Goal: Browse casually: Explore the website without a specific task or goal

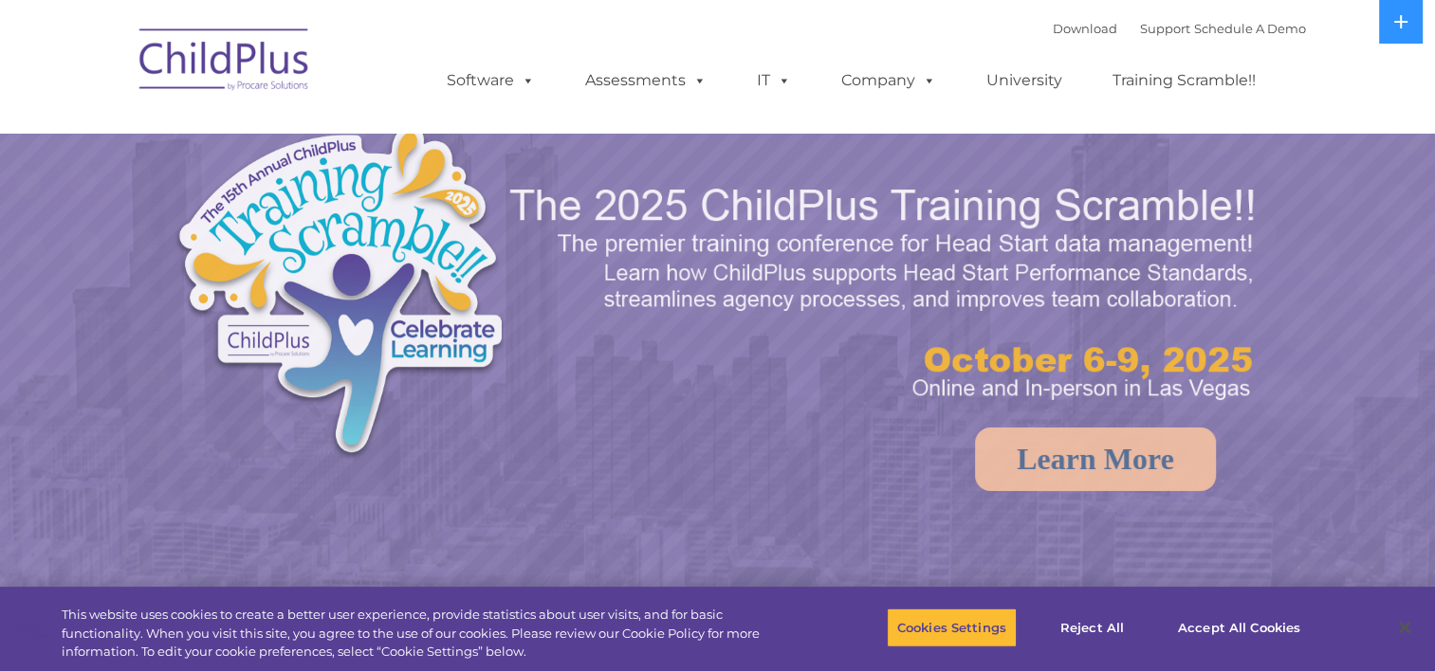
select select "MEDIUM"
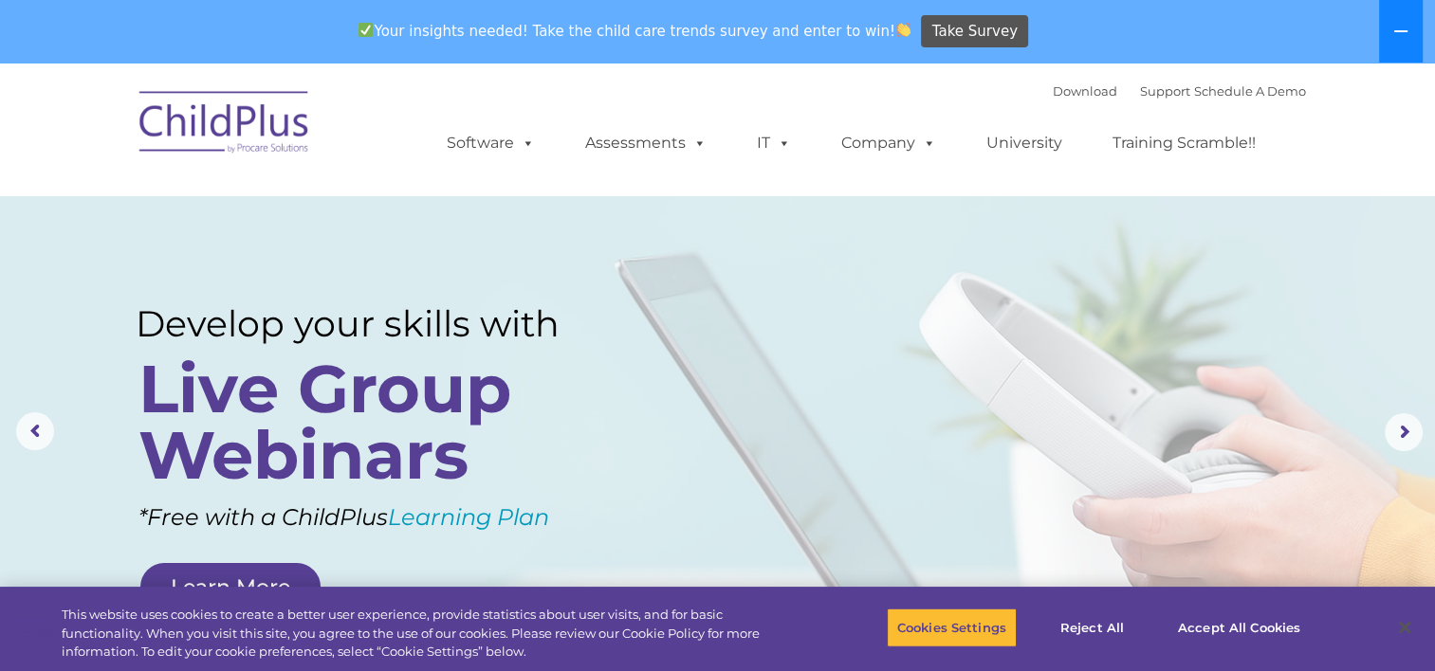
click at [1402, 34] on icon at bounding box center [1400, 31] width 15 height 15
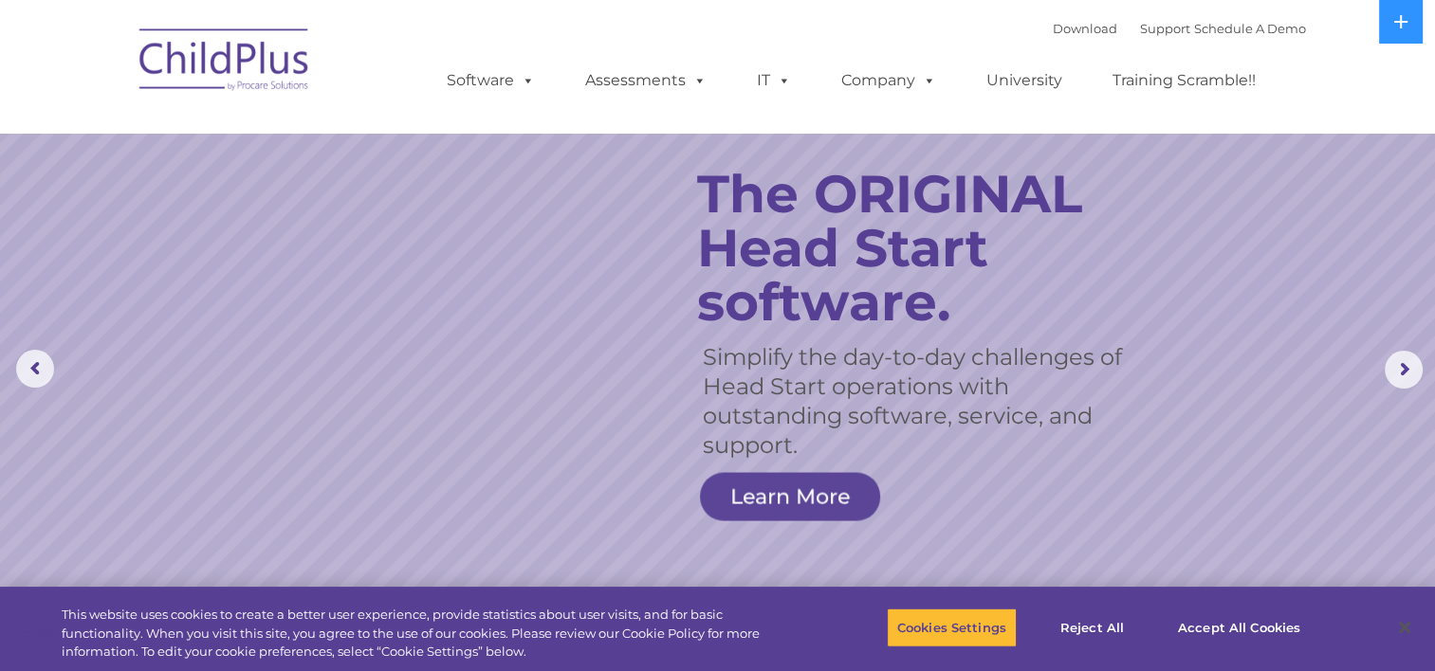
click at [231, 63] on img at bounding box center [225, 62] width 190 height 95
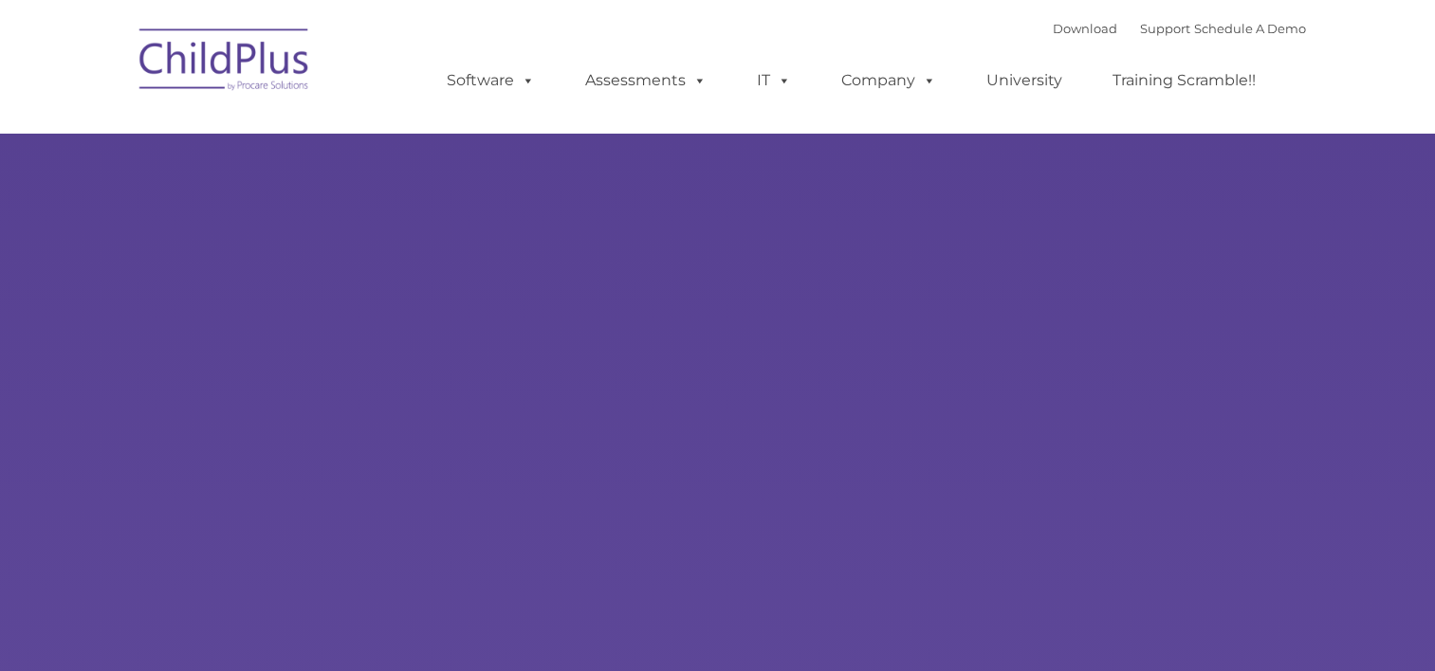
type input ""
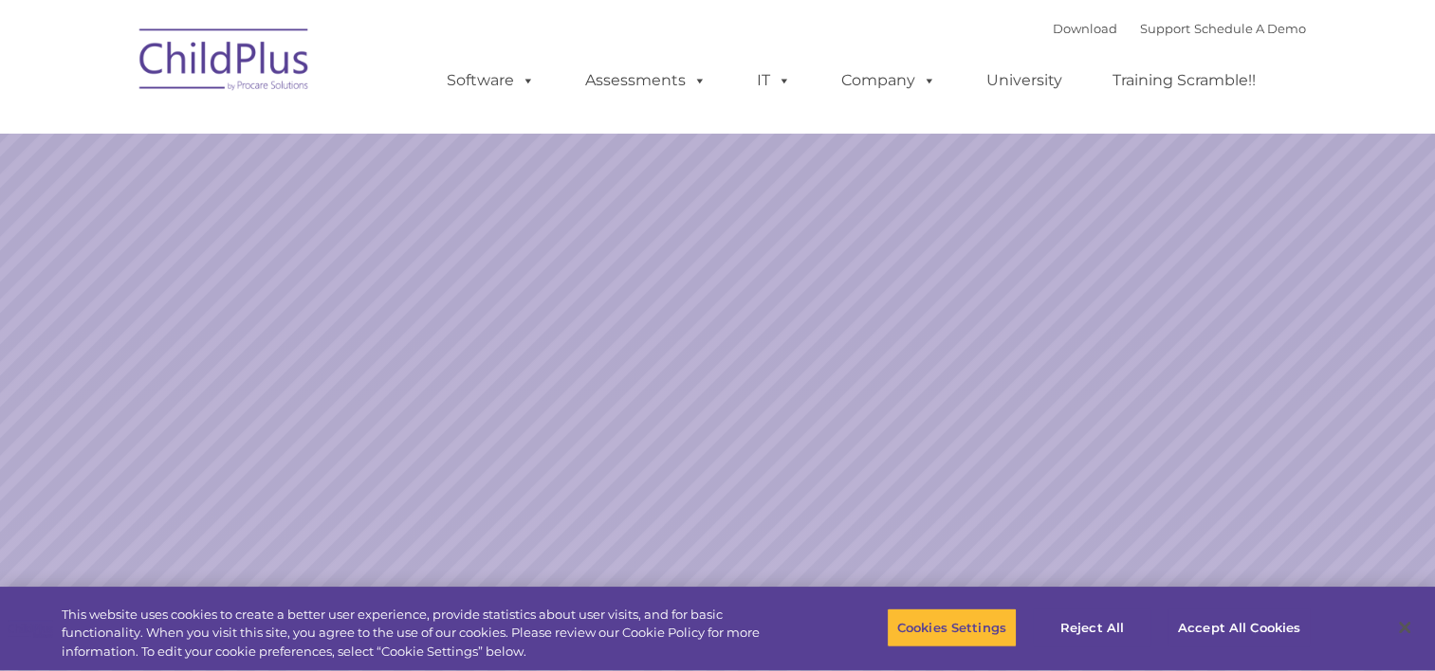
select select "MEDIUM"
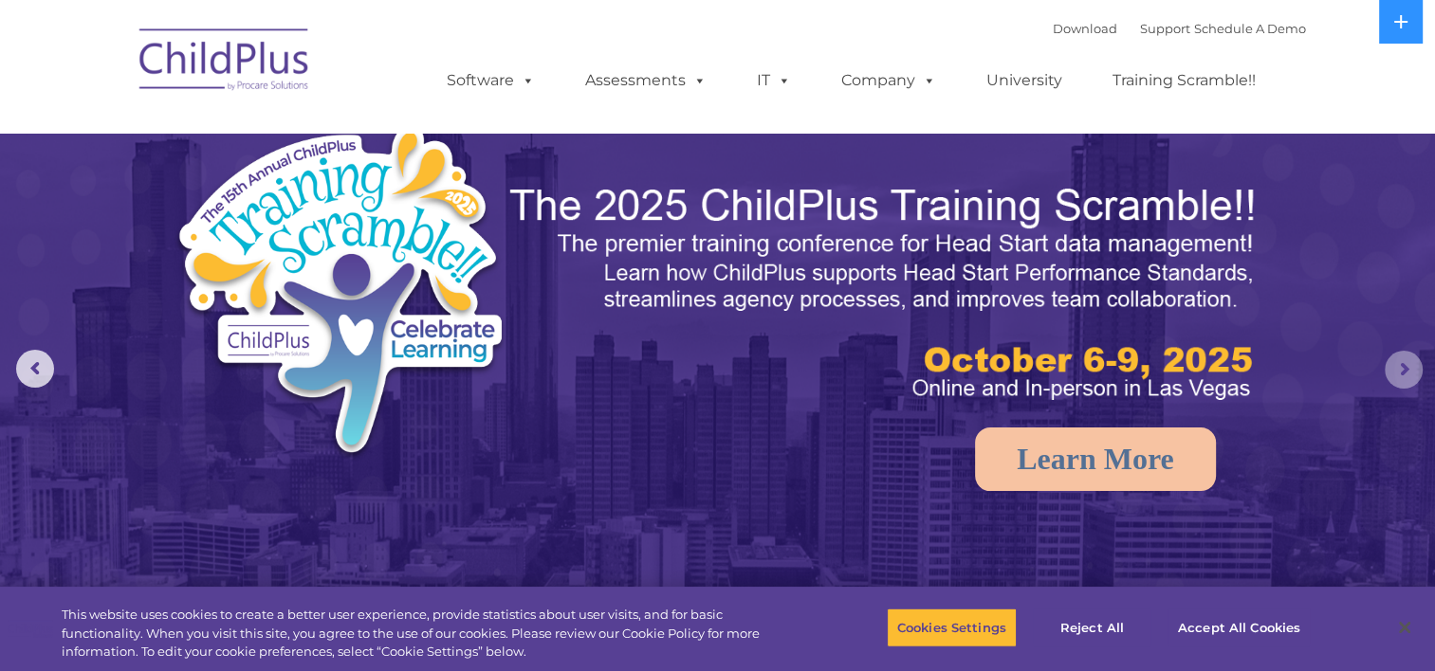
click at [1406, 371] on rs-arrow at bounding box center [1404, 370] width 38 height 38
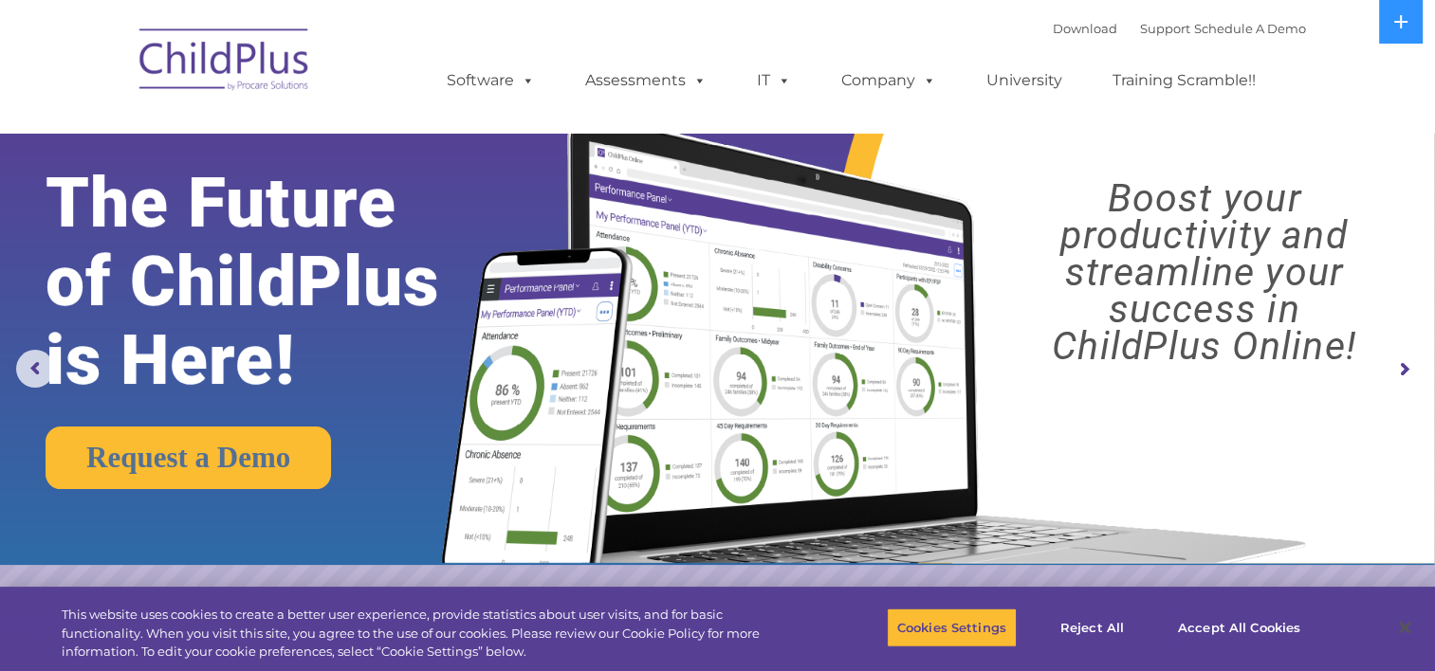
click at [1406, 371] on rs-arrow at bounding box center [1404, 370] width 38 height 38
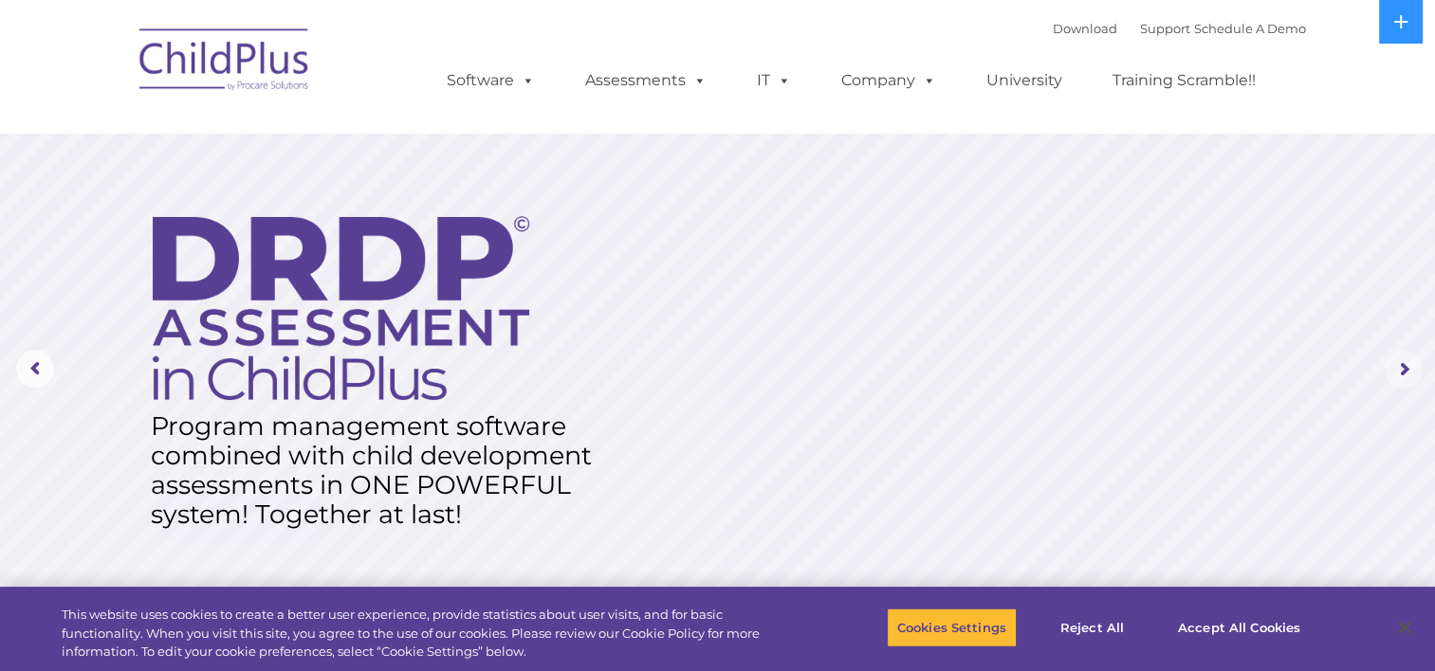
click at [1406, 371] on rs-arrow at bounding box center [1404, 370] width 38 height 38
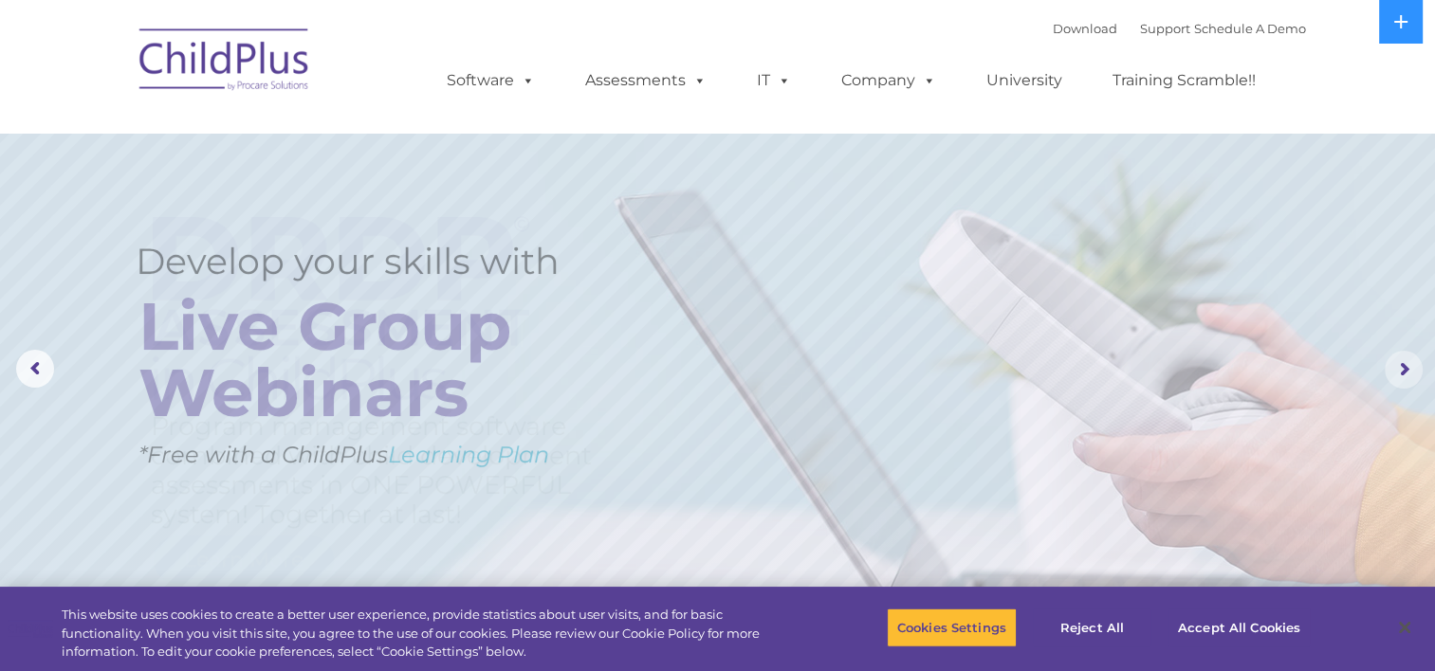
click at [1406, 371] on rs-arrow at bounding box center [1404, 370] width 38 height 38
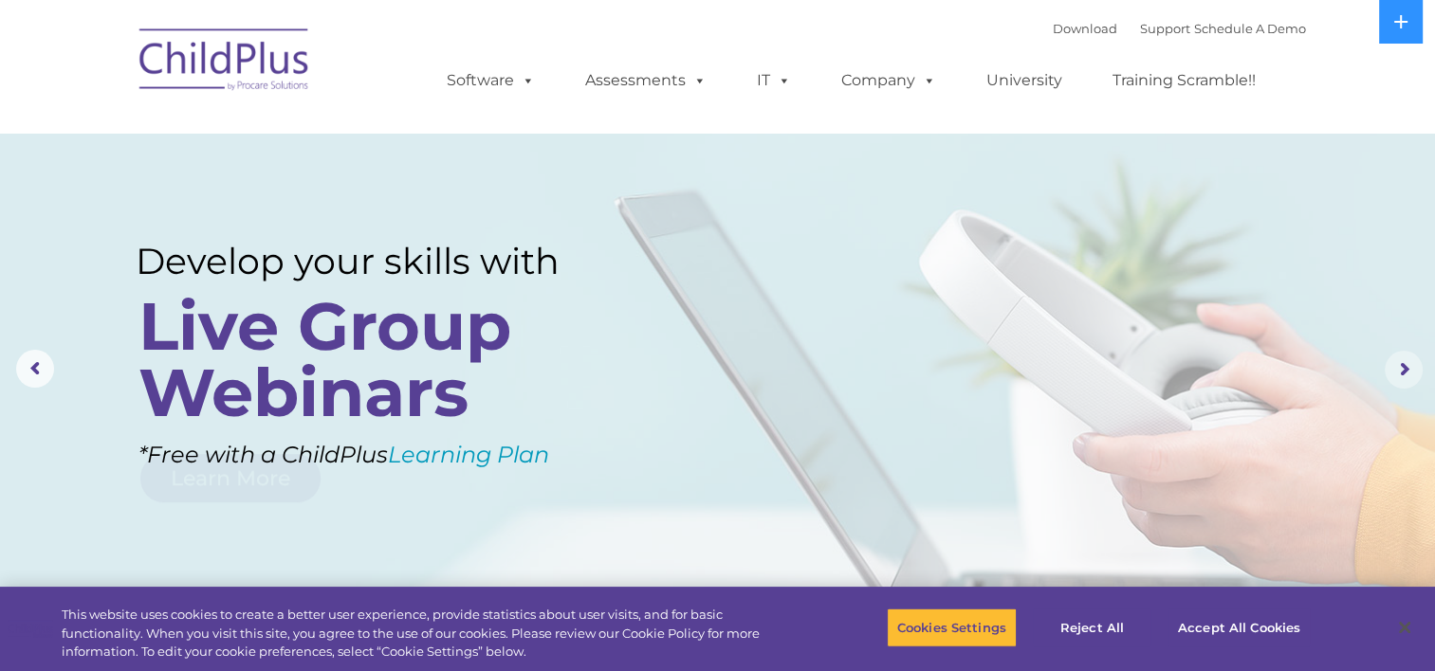
click at [1406, 371] on rs-arrow at bounding box center [1404, 370] width 38 height 38
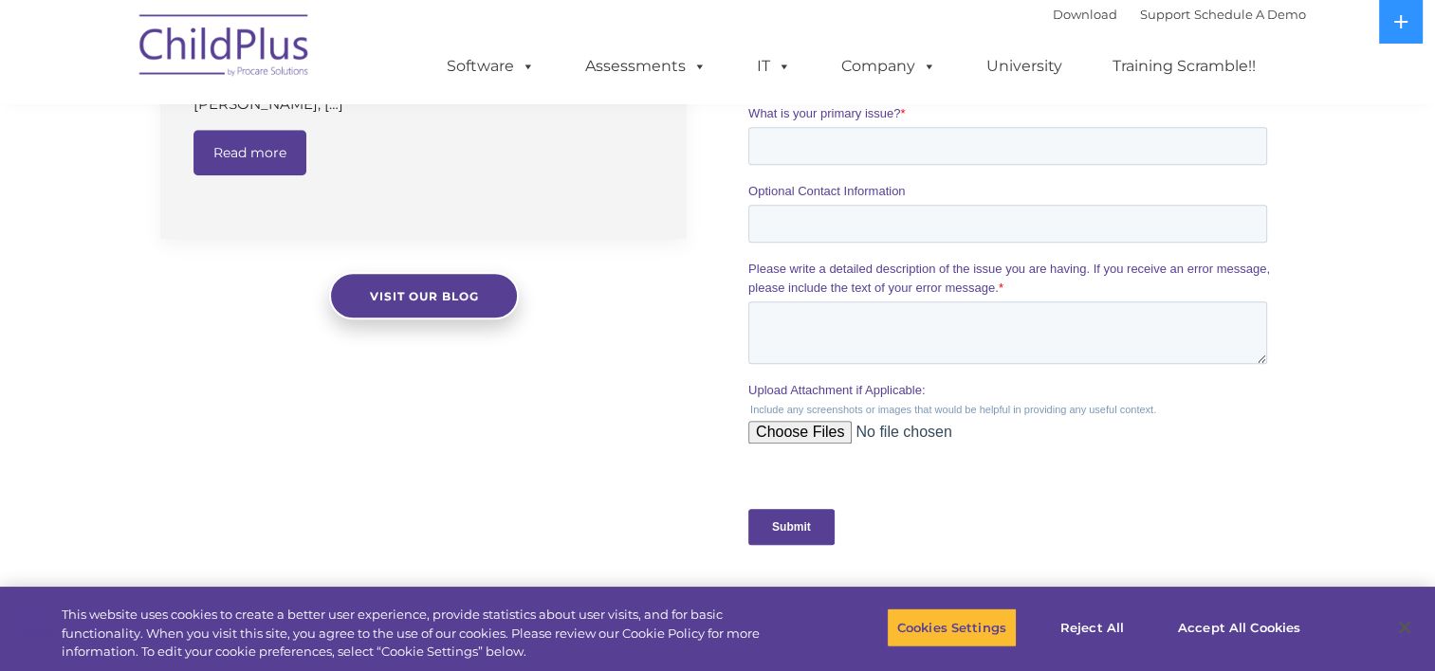
scroll to position [1617, 0]
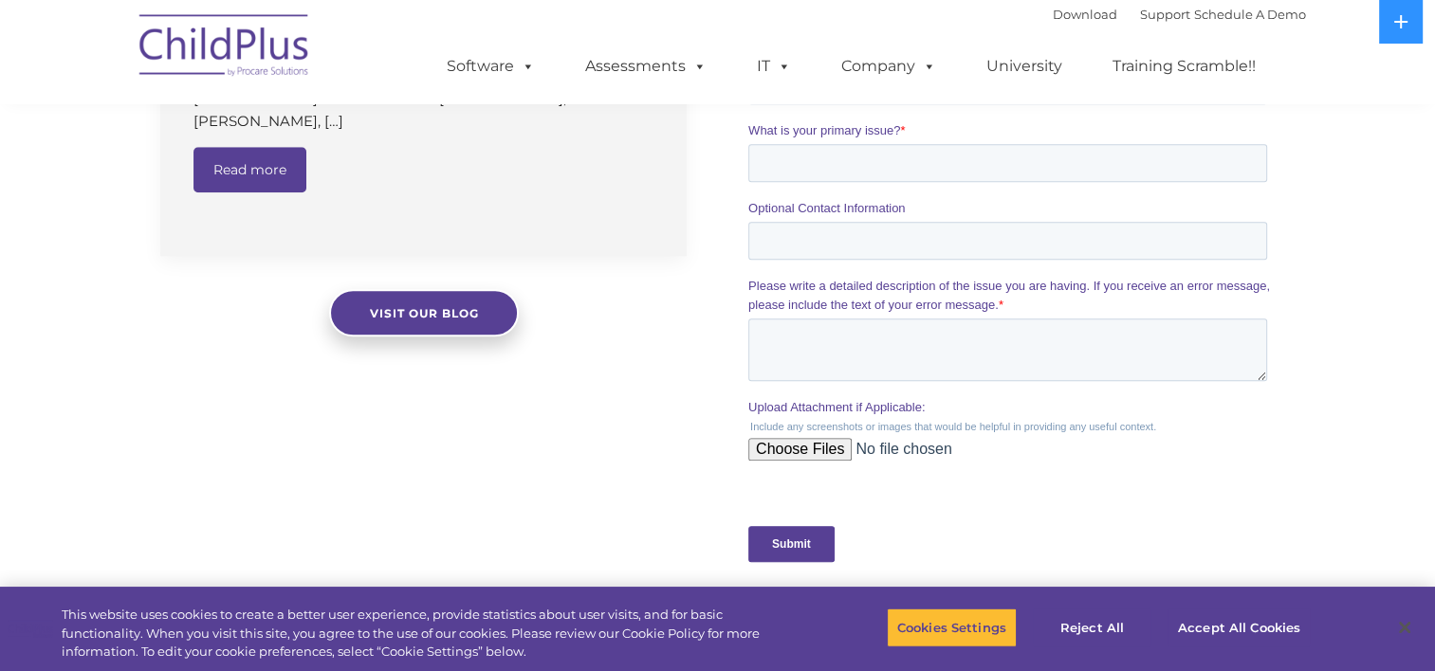
click at [251, 152] on link "Read more" at bounding box center [249, 170] width 113 height 46
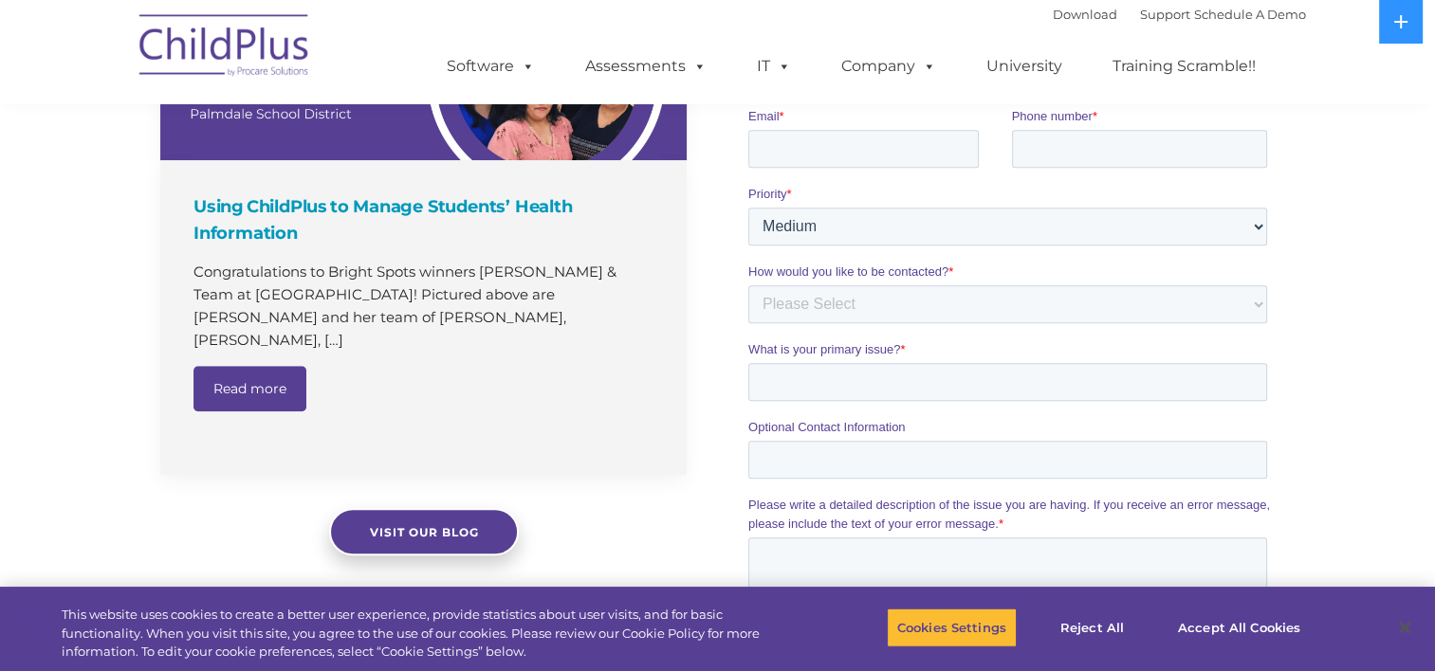
scroll to position [1385, 0]
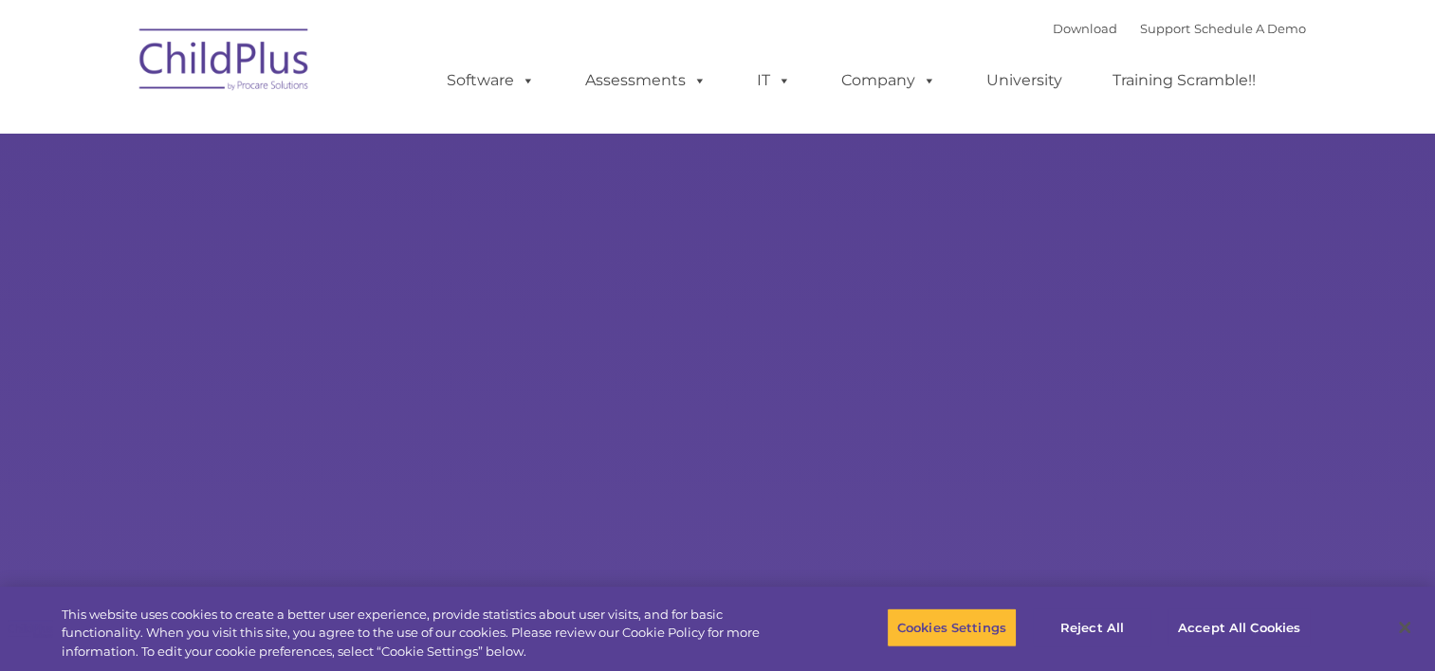
type input ""
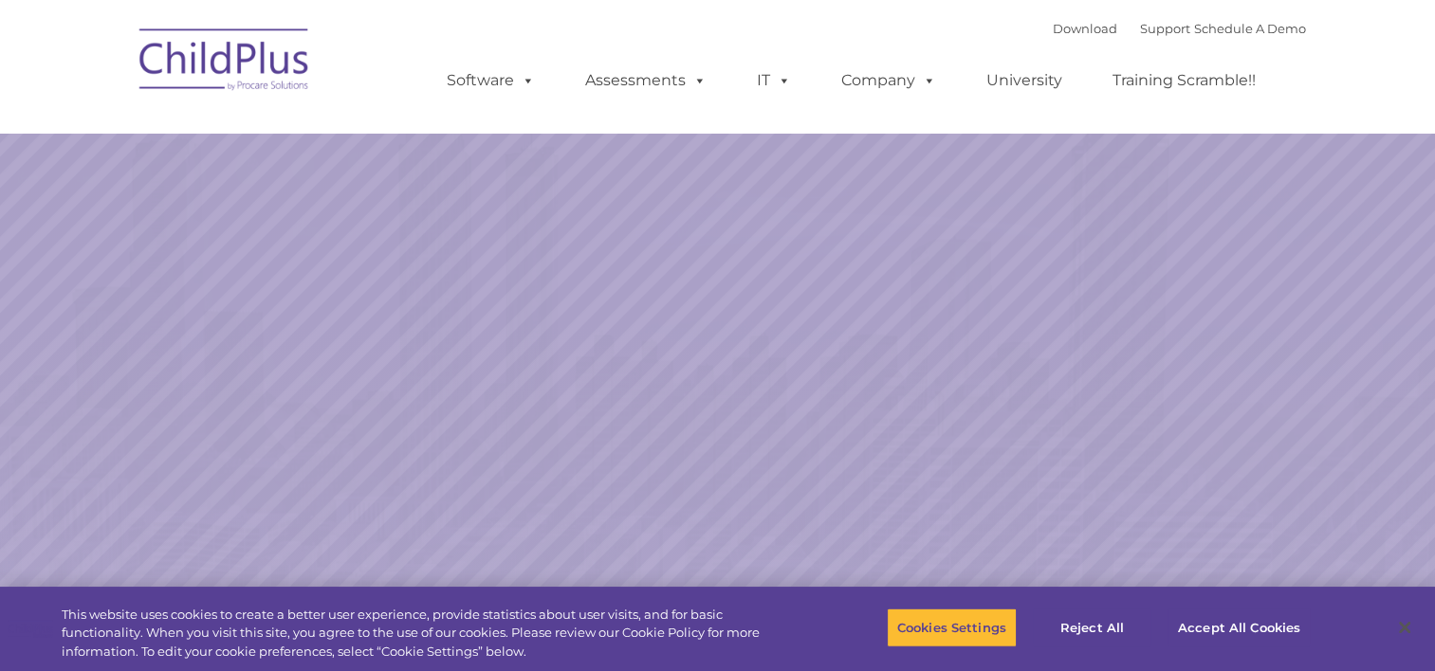
select select "MEDIUM"
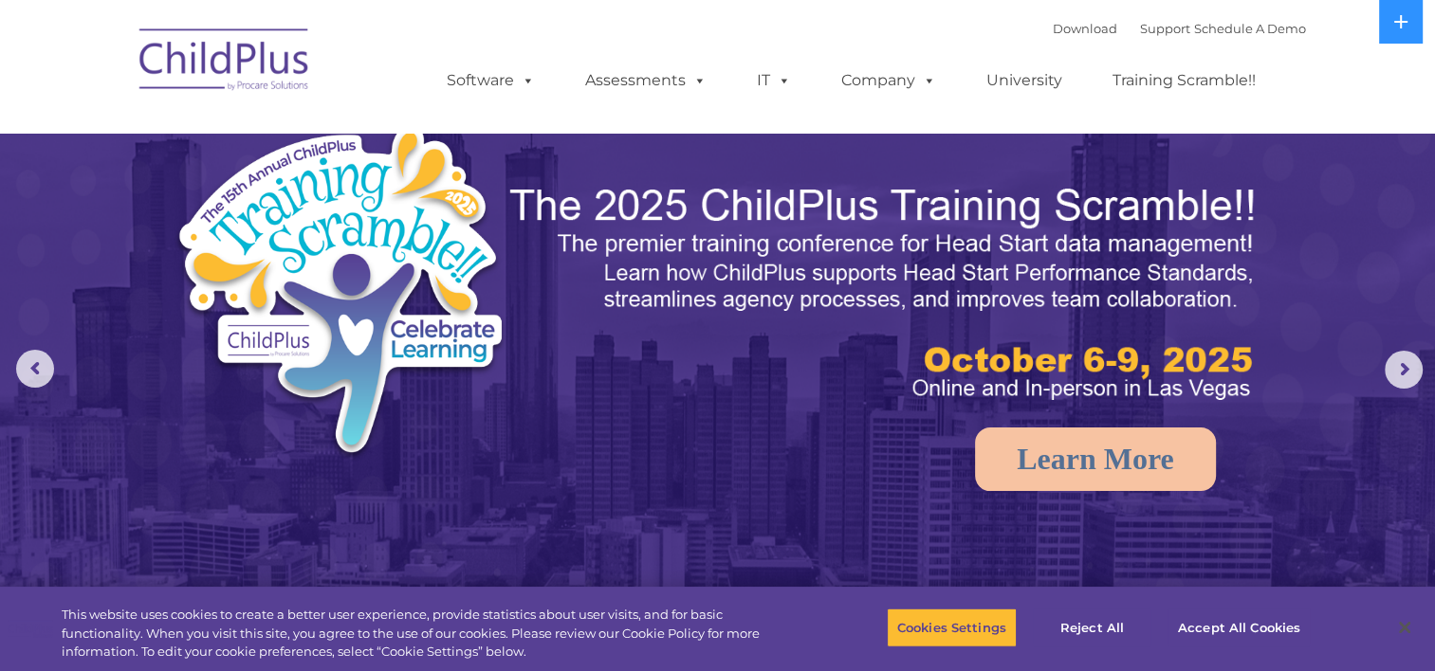
drag, startPoint x: 247, startPoint y: 6, endPoint x: 207, endPoint y: 8, distance: 39.9
click at [207, 8] on nav "Download Support | Schedule A Demo  MENU MENU Software ChildPlus: The original…" at bounding box center [717, 66] width 1435 height 133
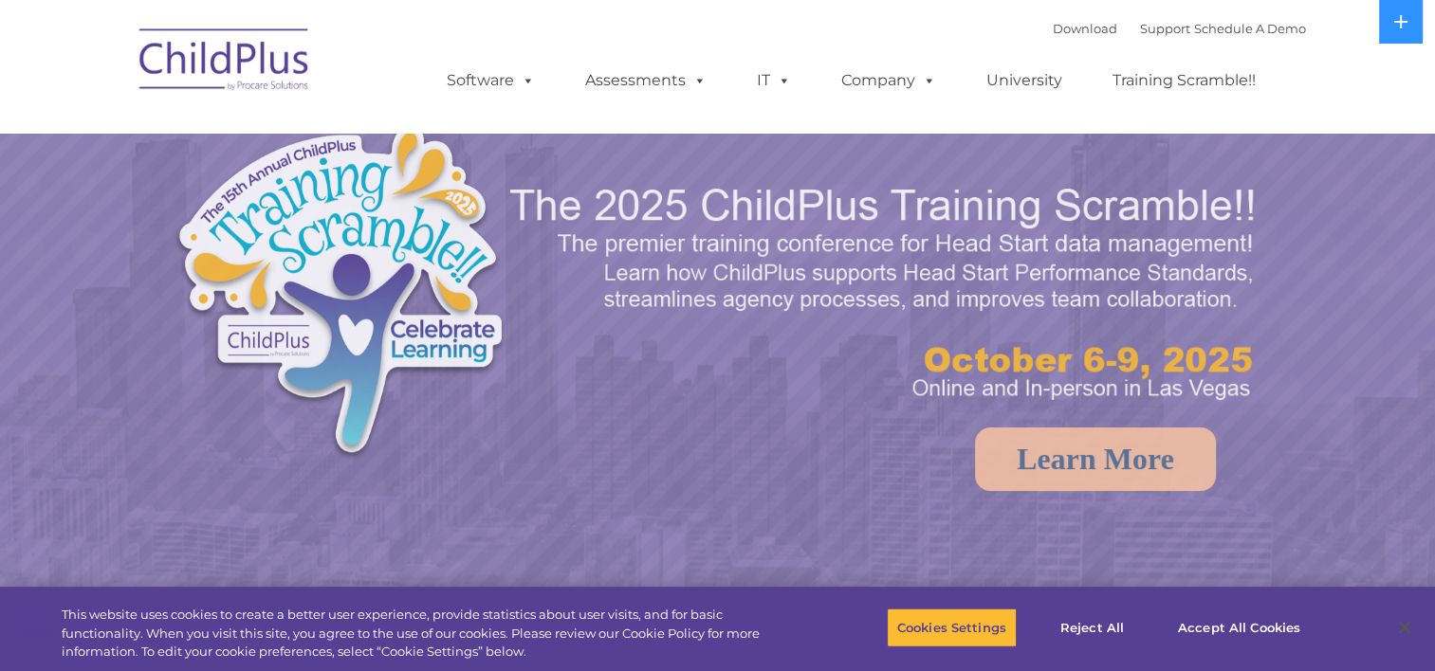
select select "MEDIUM"
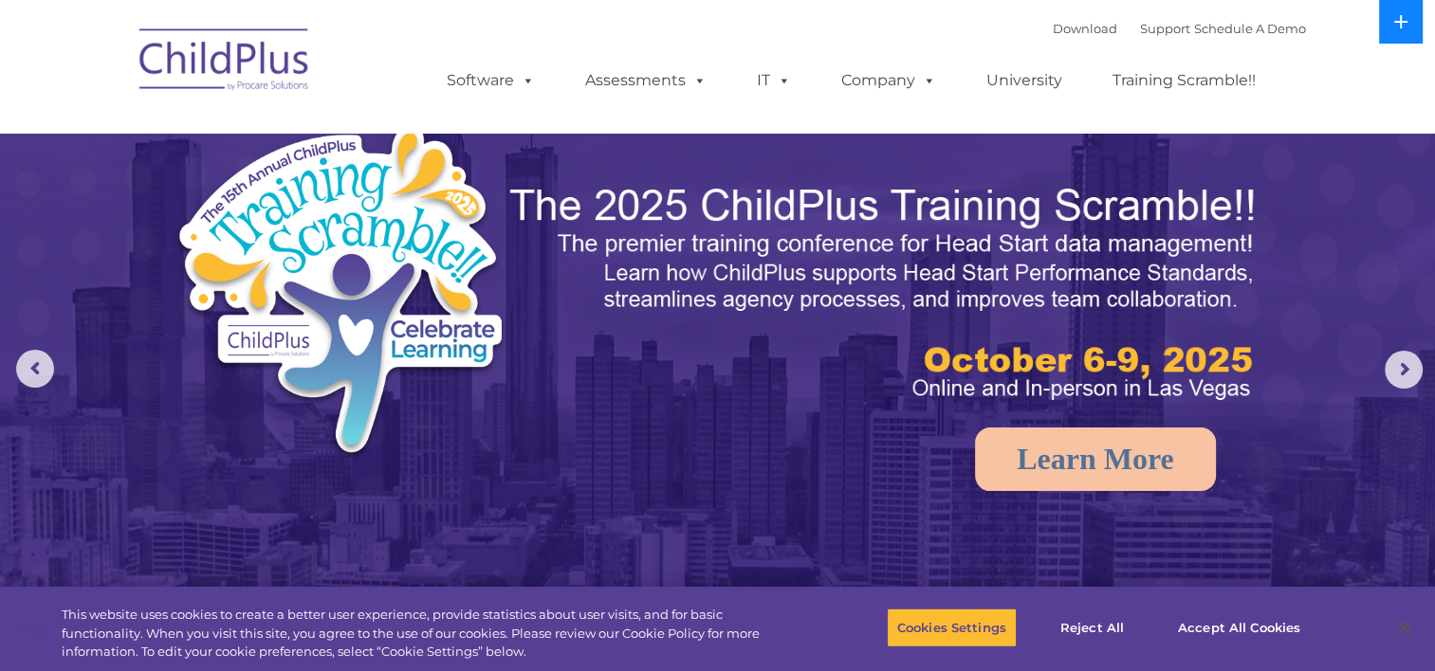
click at [1407, 33] on button at bounding box center [1401, 22] width 44 height 44
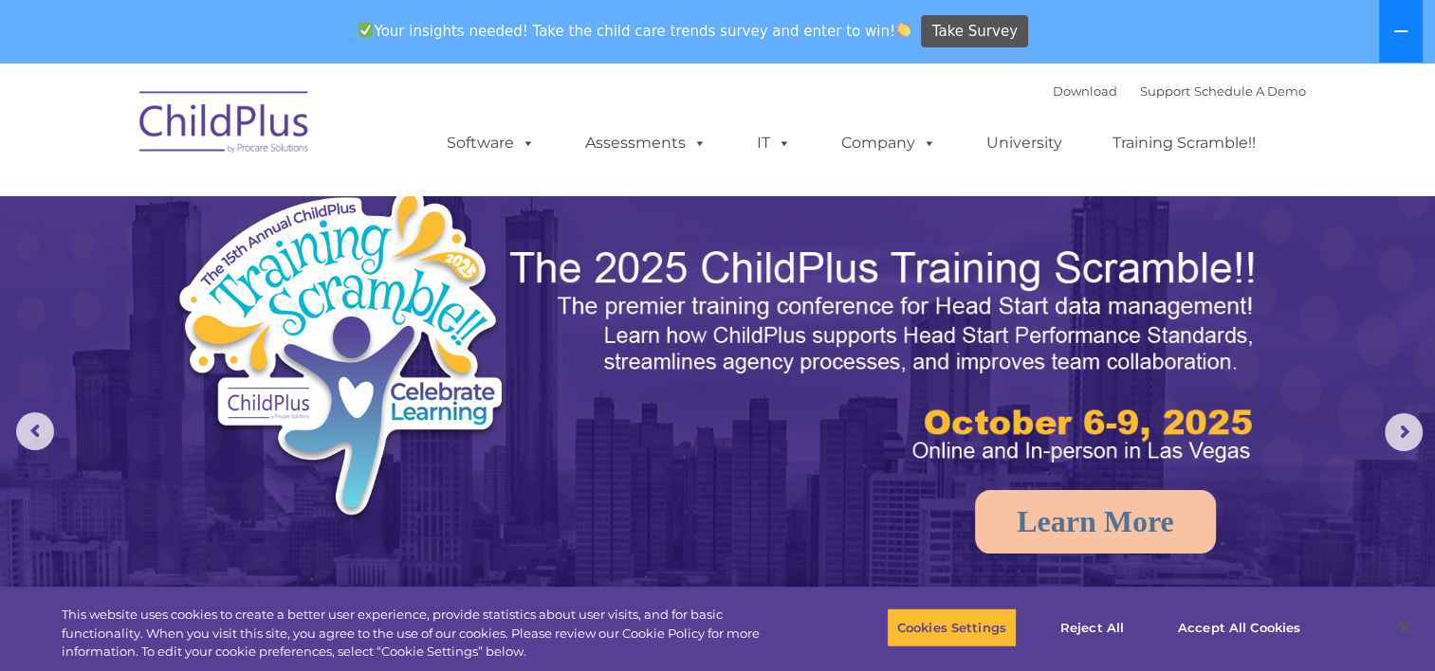
click at [1407, 33] on icon at bounding box center [1400, 31] width 15 height 15
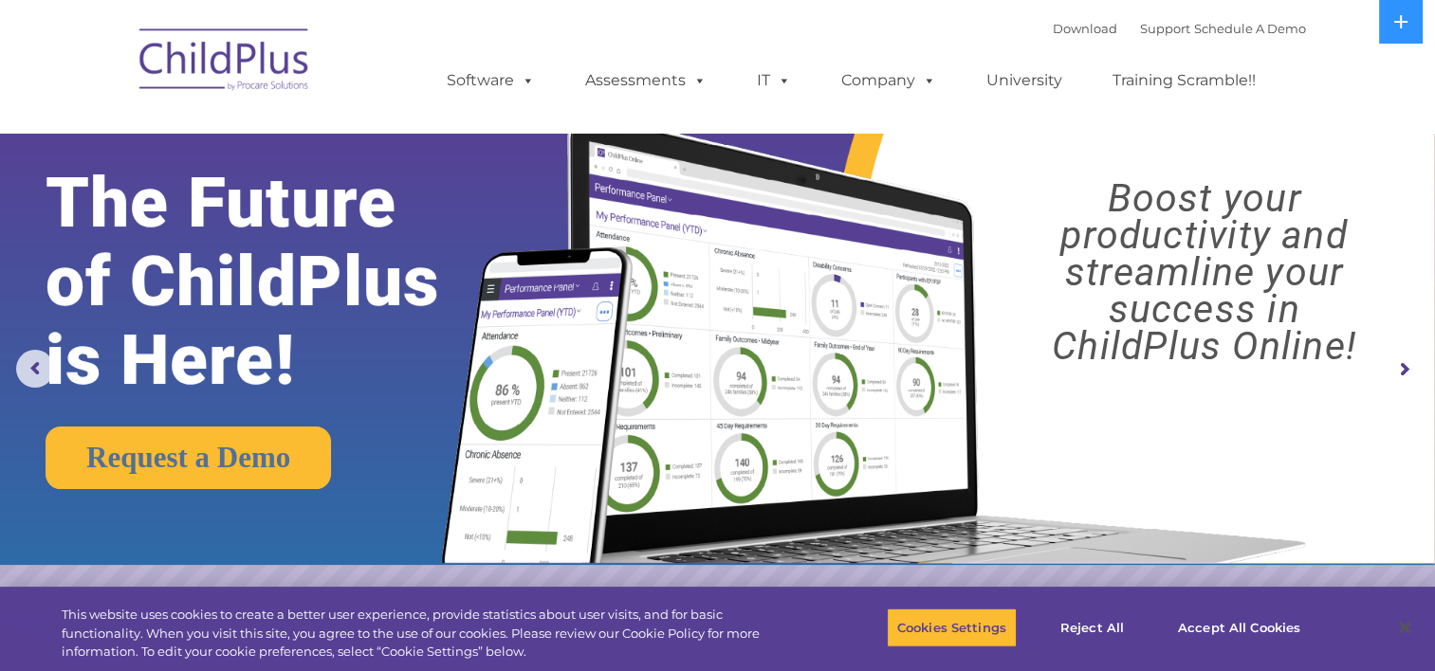
click at [245, 55] on img at bounding box center [225, 62] width 190 height 95
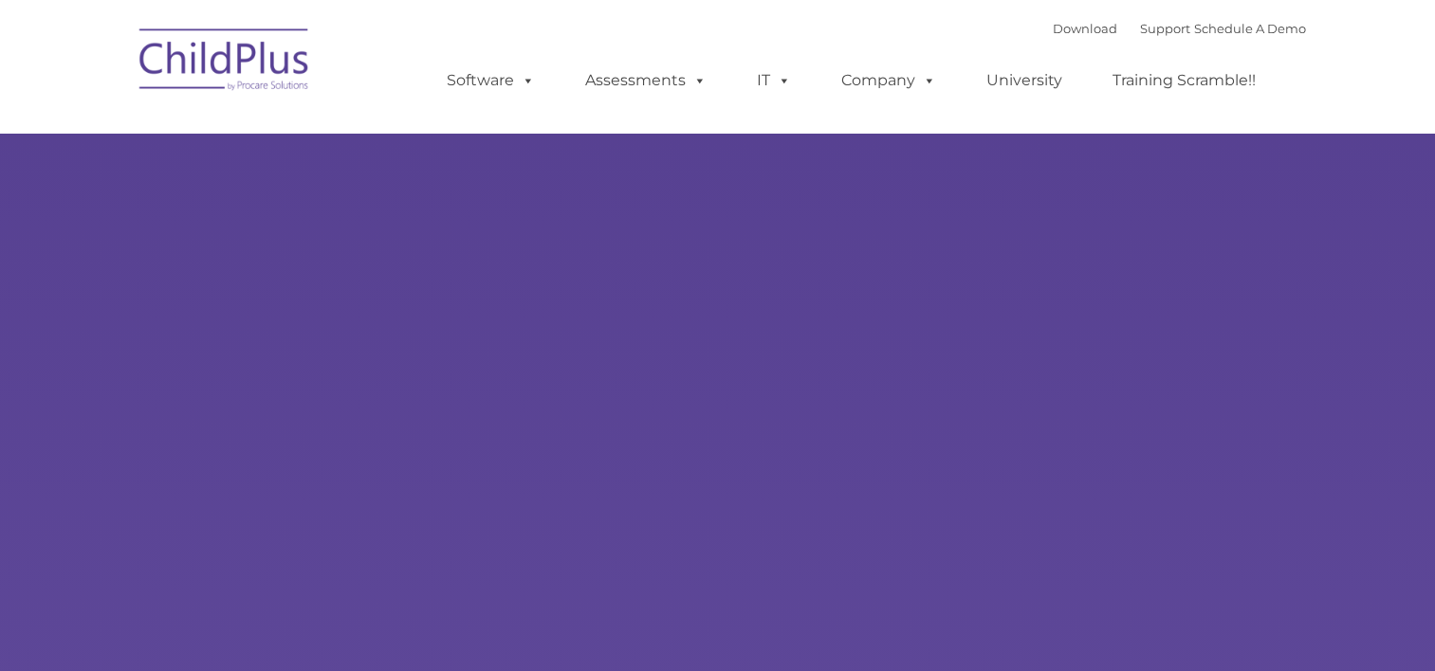
type input ""
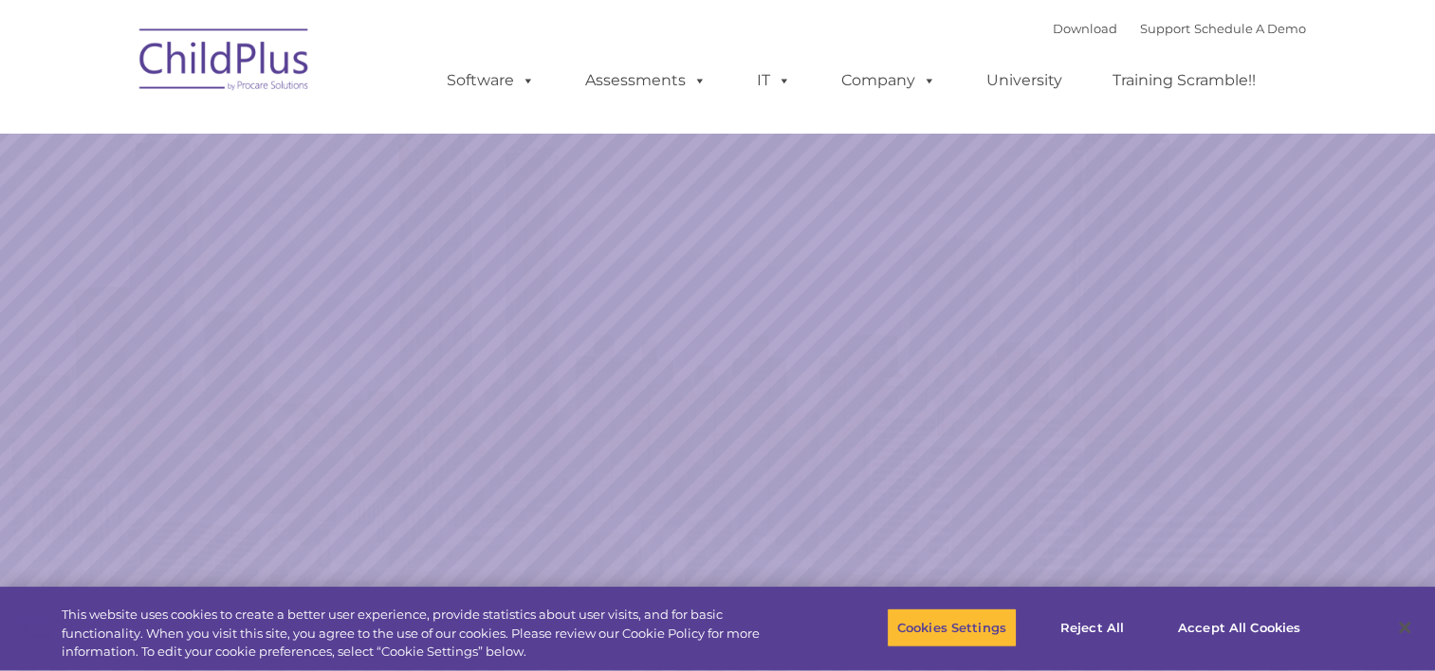
select select "MEDIUM"
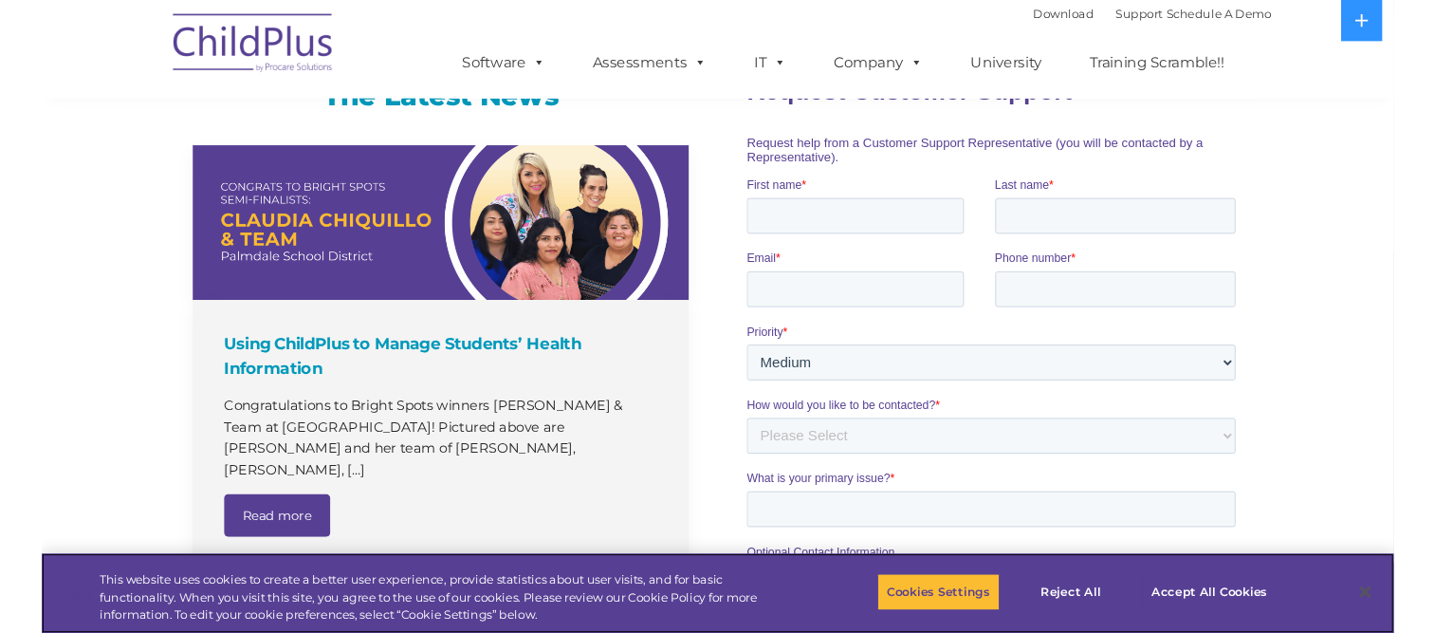
scroll to position [1238, 0]
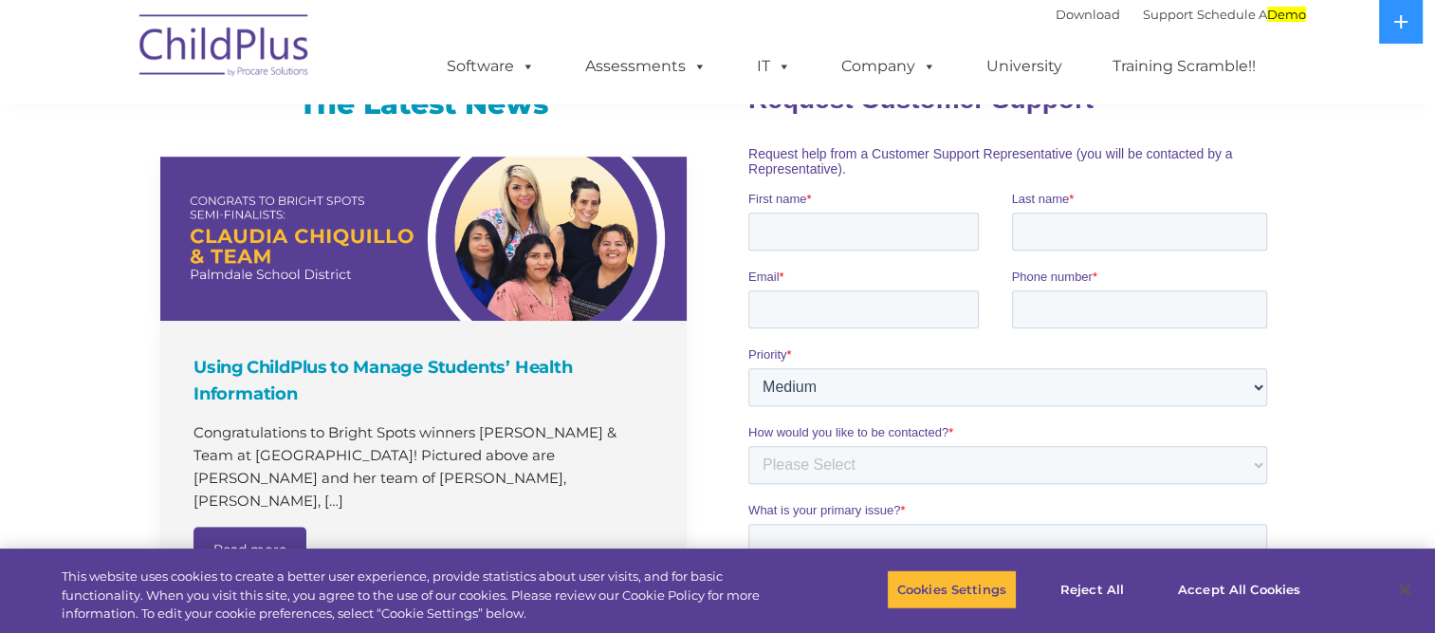
click at [1339, 60] on nav "Download Support | Schedule A Demo  MENU MENU Software ChildPlus: The original…" at bounding box center [717, 52] width 1435 height 104
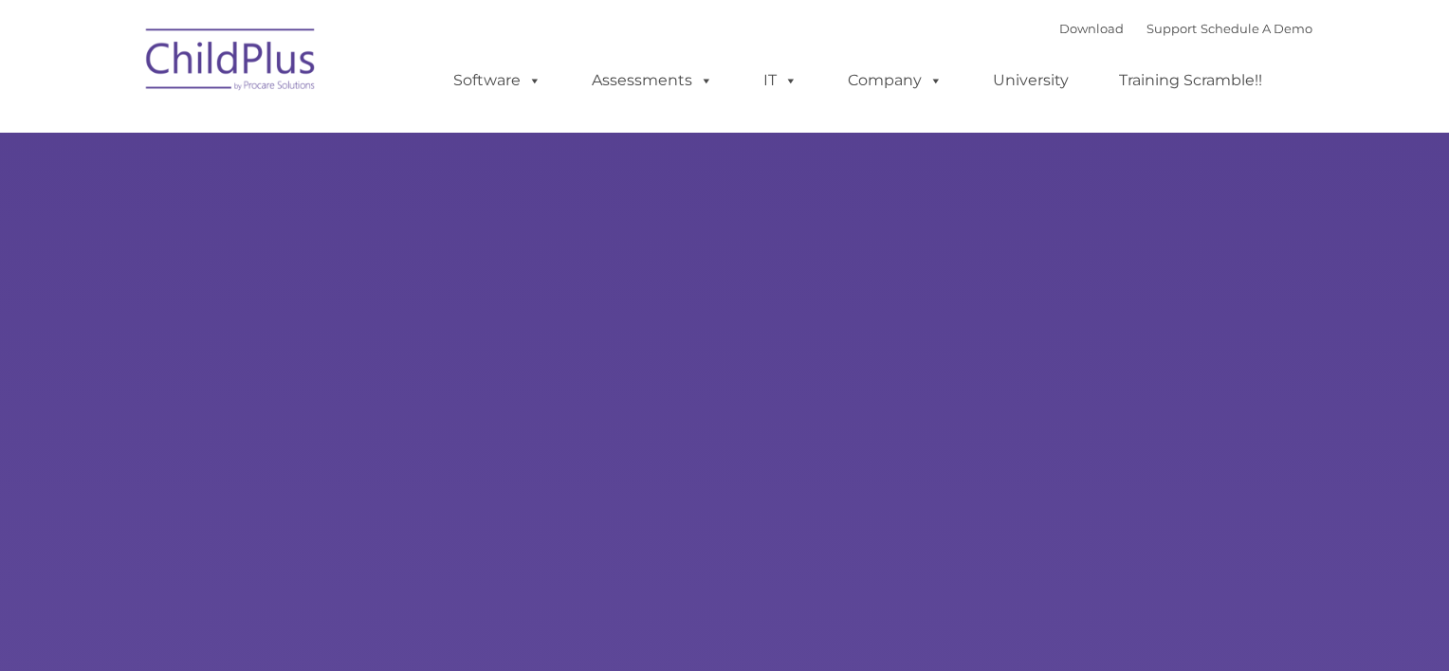
type input ""
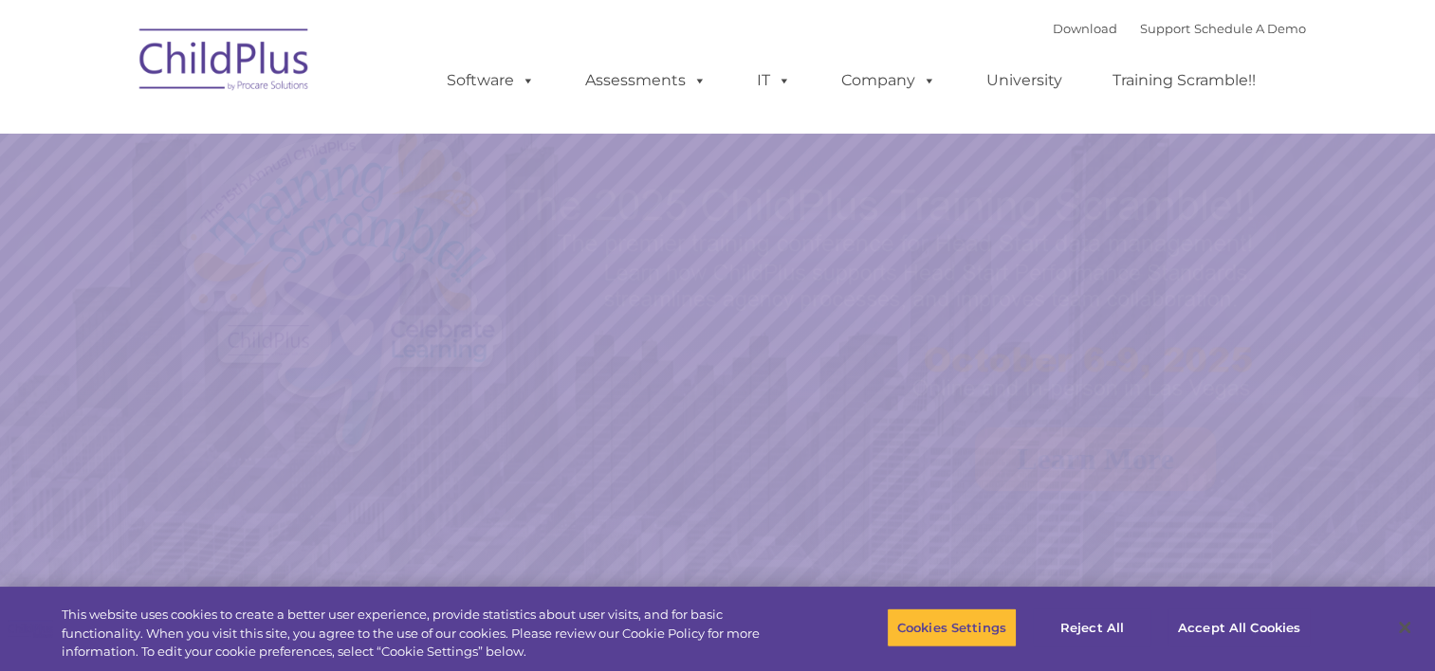
select select "MEDIUM"
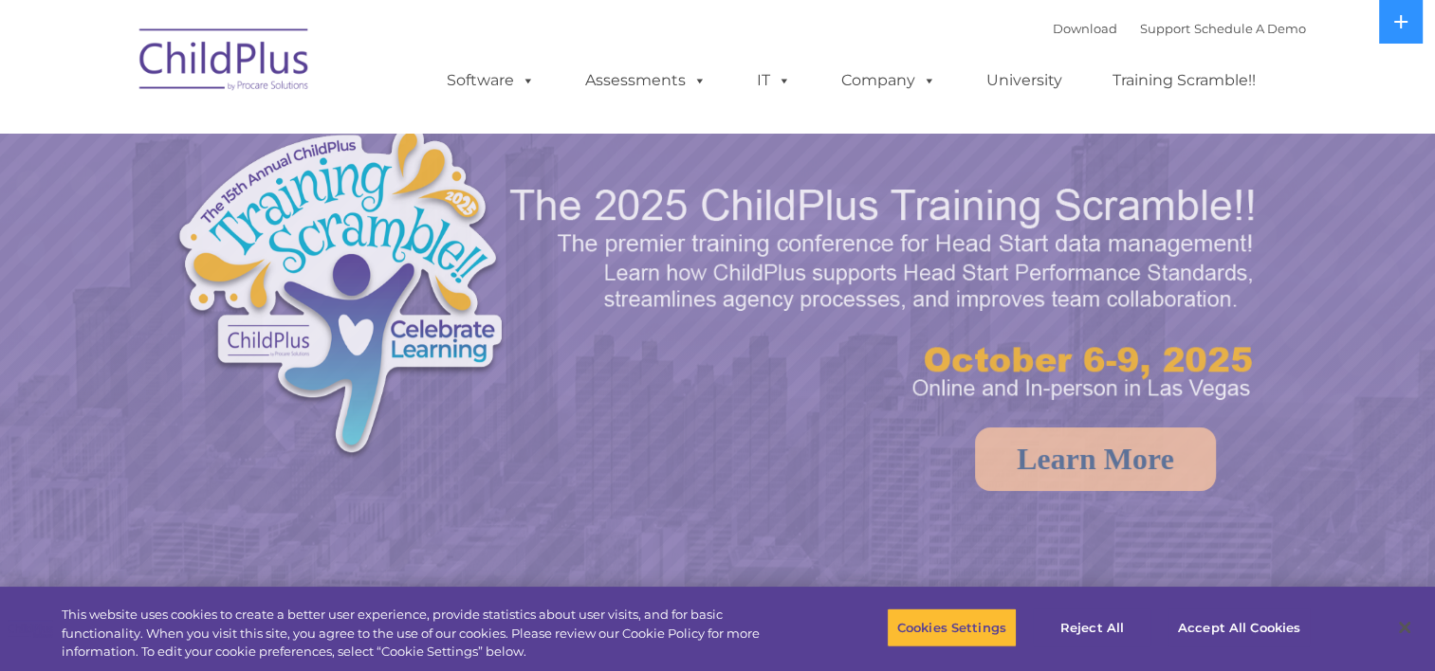
select select "MEDIUM"
